Goal: Transaction & Acquisition: Purchase product/service

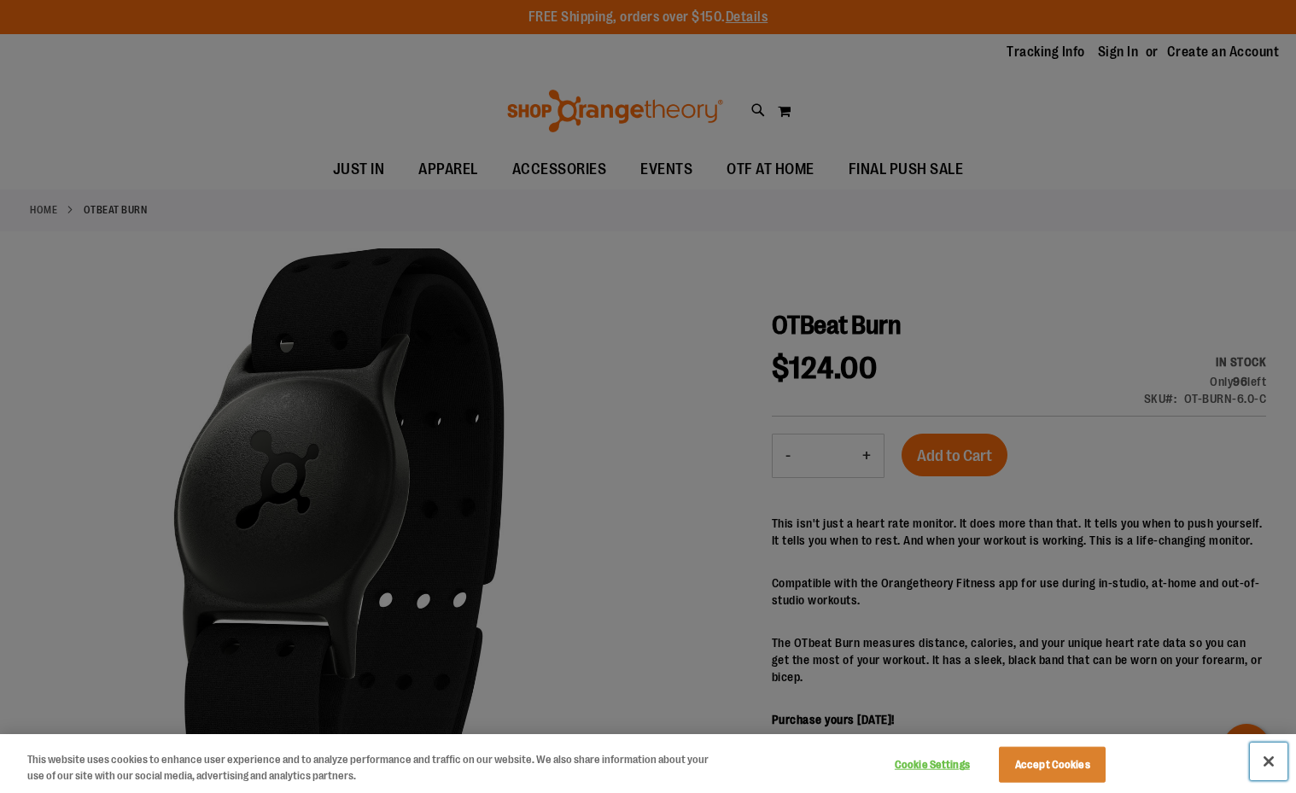
click at [1265, 748] on button "Close" at bounding box center [1269, 762] width 38 height 38
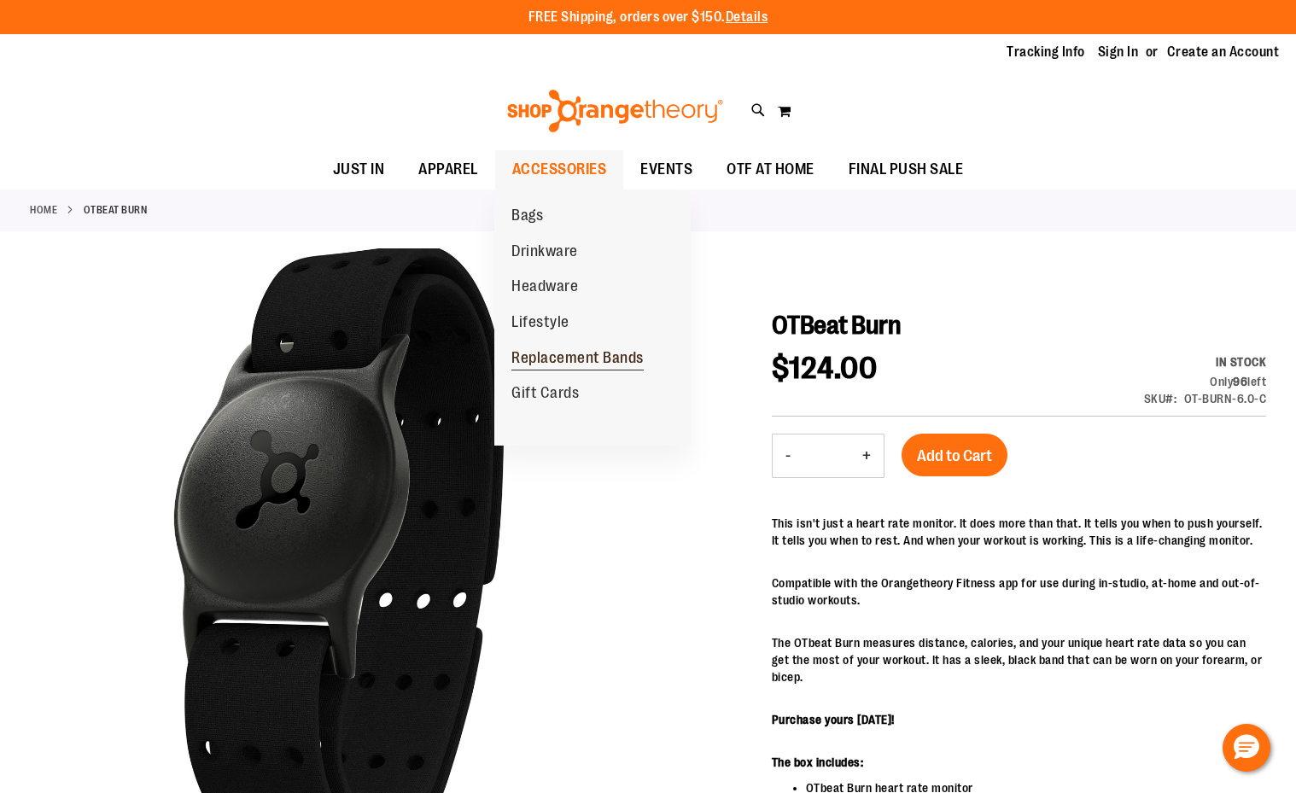
click at [572, 360] on span "Replacement Bands" at bounding box center [577, 359] width 132 height 21
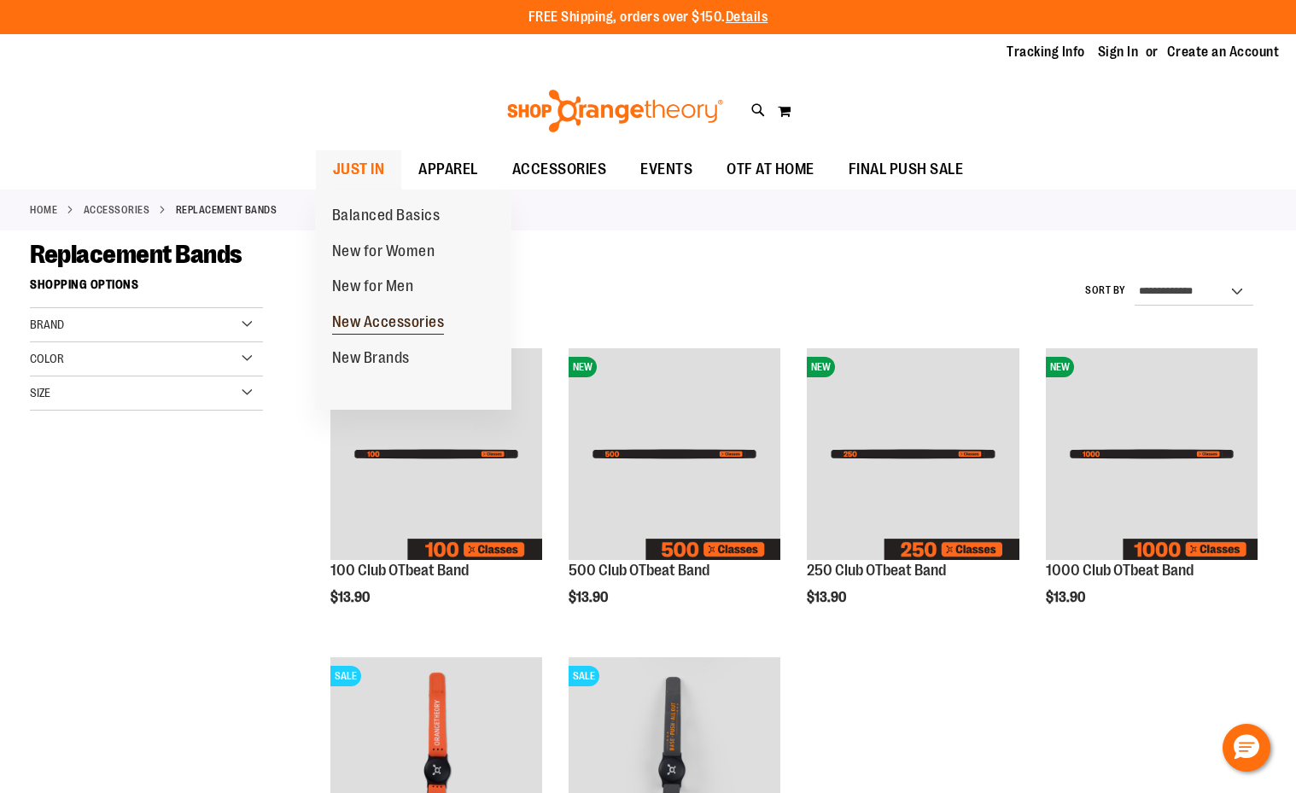
click at [364, 321] on span "New Accessories" at bounding box center [388, 323] width 113 height 21
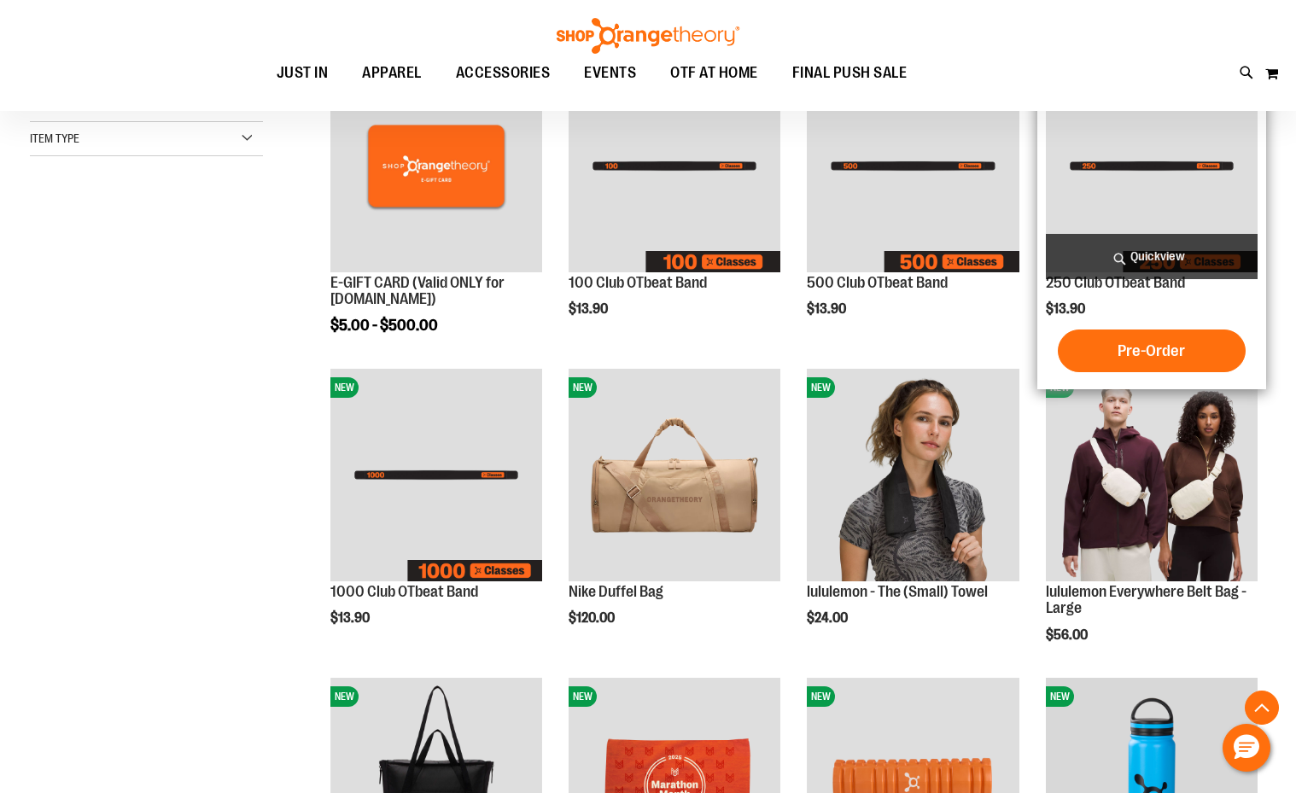
scroll to position [341, 0]
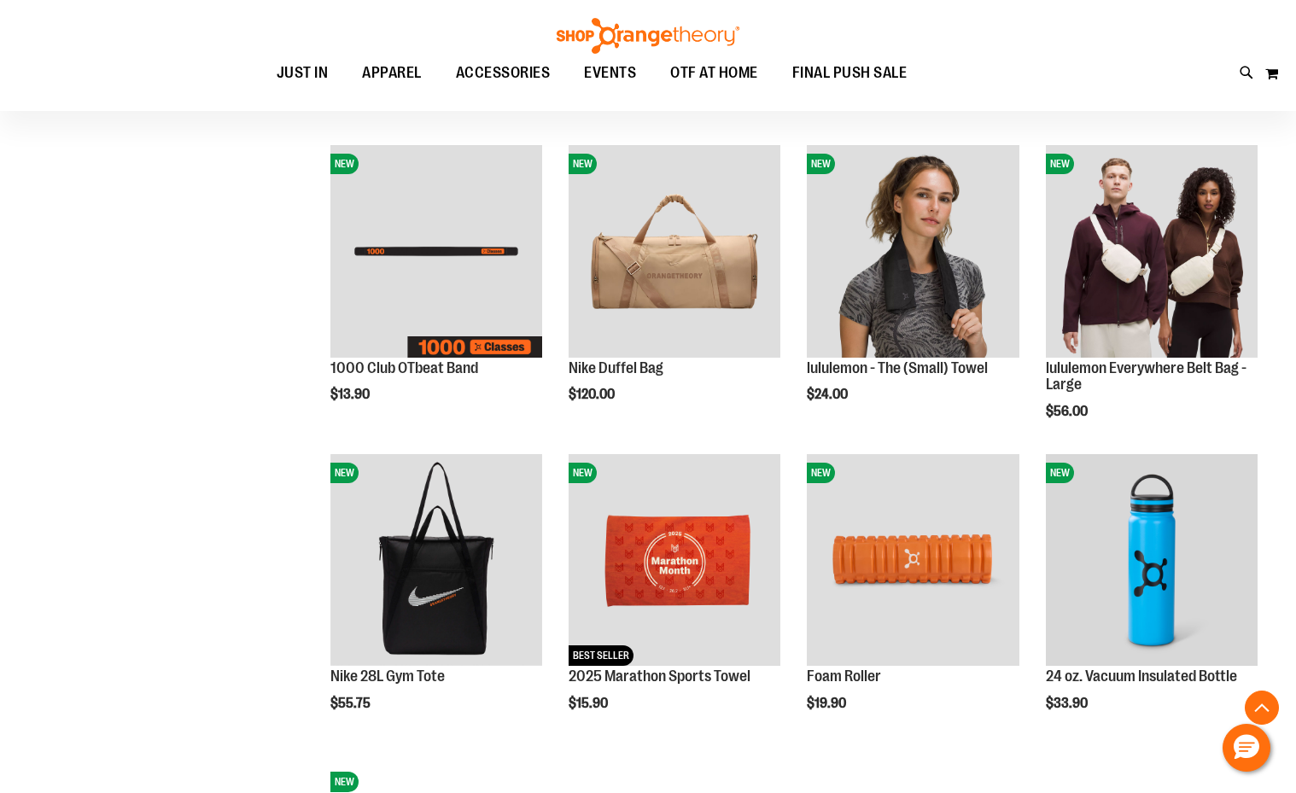
scroll to position [341, 0]
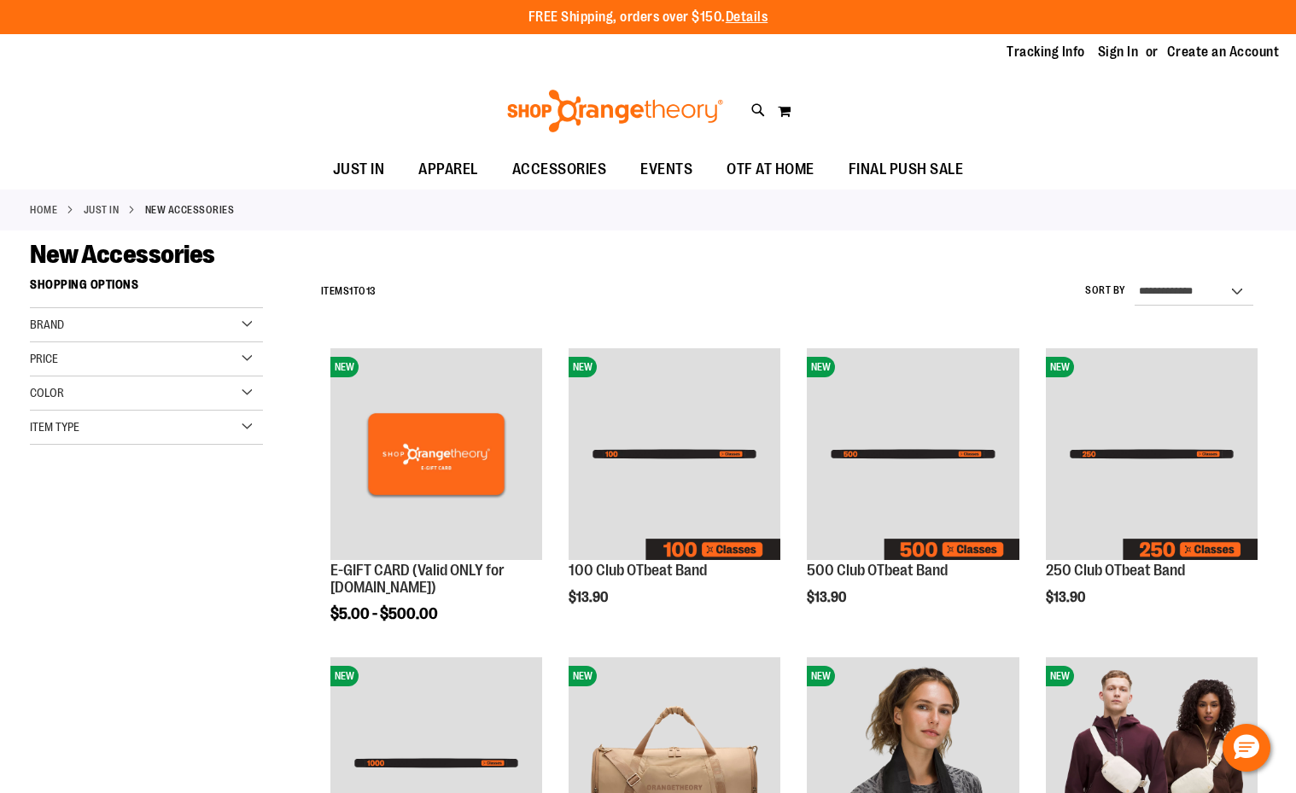
click at [123, 419] on div "Item Type" at bounding box center [146, 428] width 233 height 34
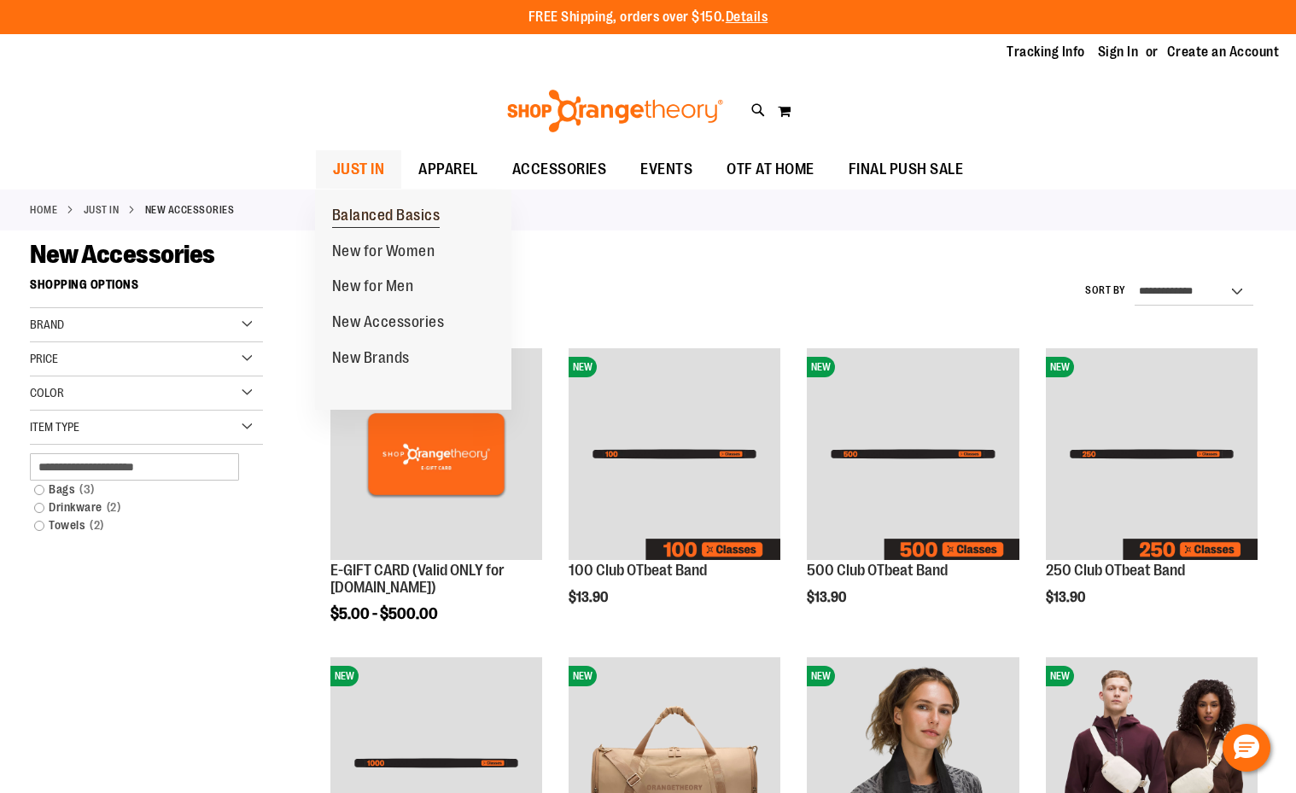
click at [381, 218] on span "Balanced Basics" at bounding box center [386, 217] width 108 height 21
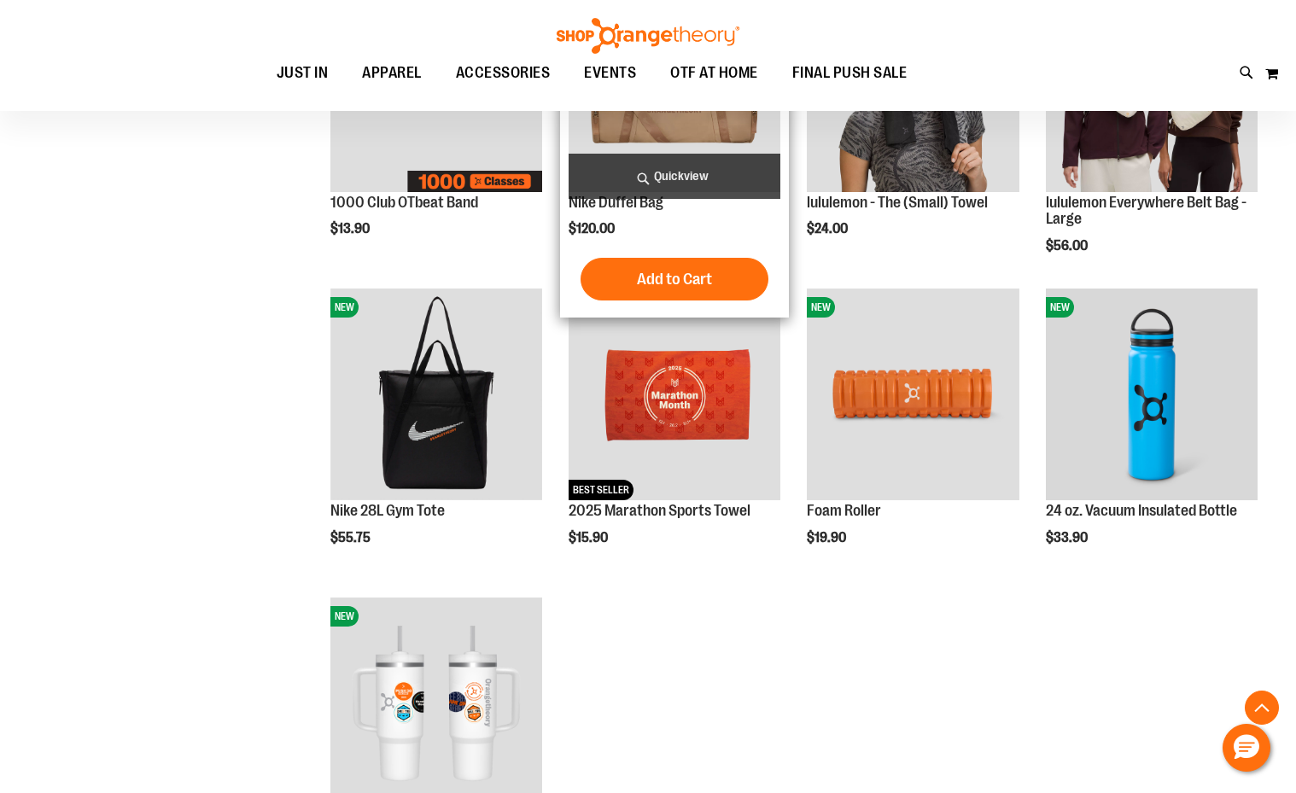
scroll to position [684, 0]
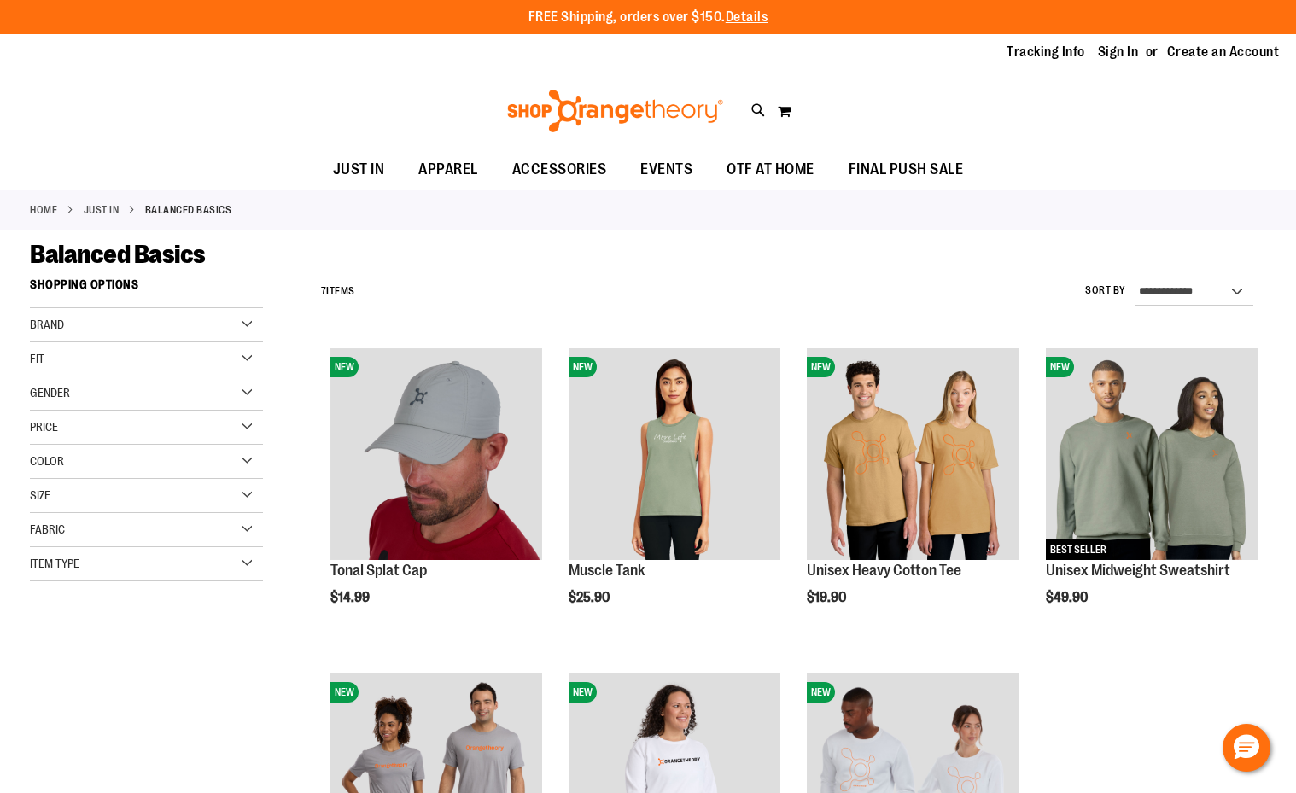
click at [203, 564] on div "Item Type" at bounding box center [146, 564] width 233 height 34
